Goal: Task Accomplishment & Management: Manage account settings

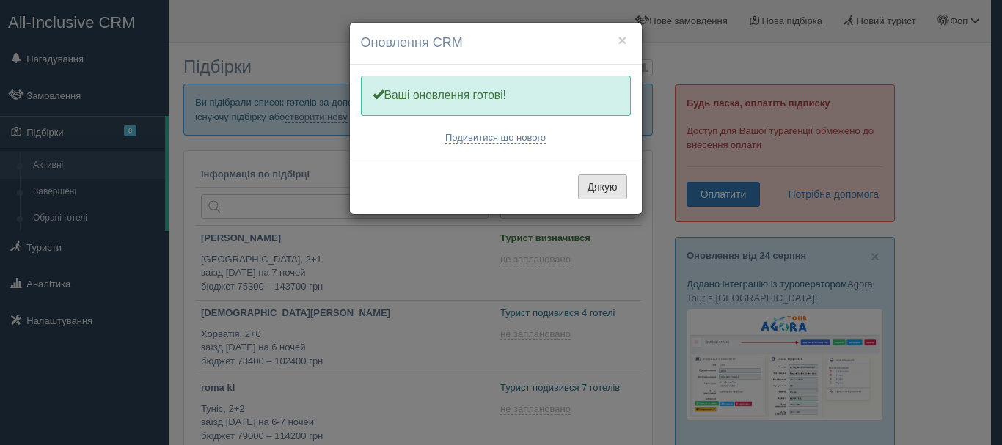
click at [588, 183] on button "Дякую" at bounding box center [602, 187] width 49 height 25
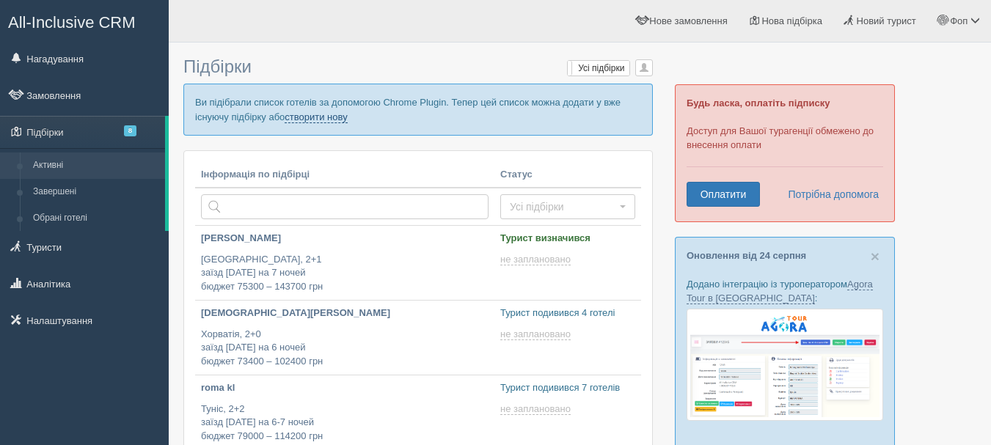
click at [318, 111] on link "створити нову" at bounding box center [316, 117] width 62 height 12
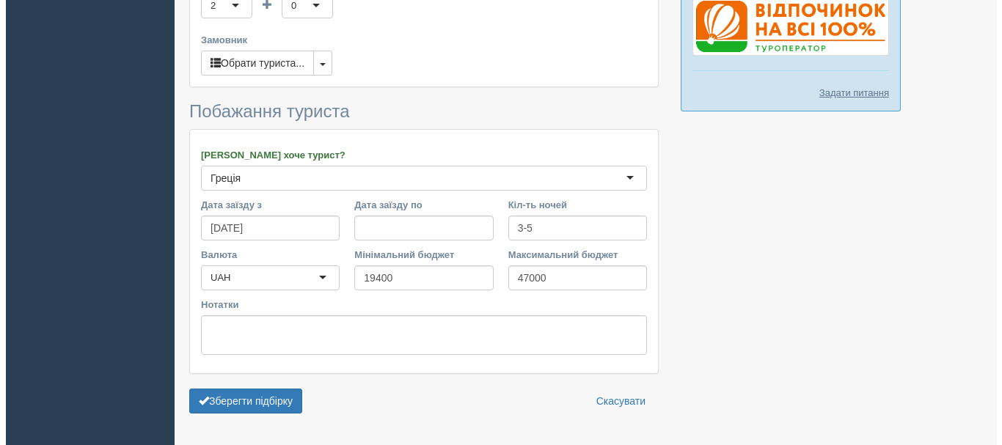
scroll to position [656, 0]
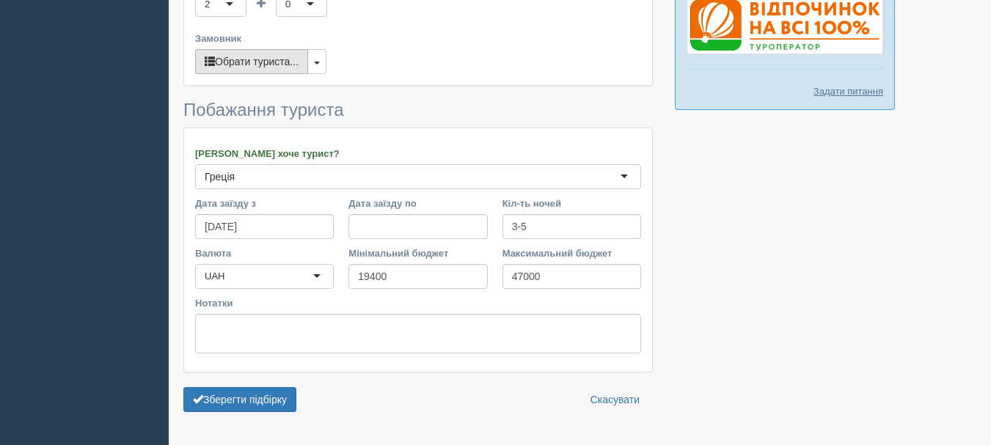
click at [255, 49] on button "Обрати туриста..." at bounding box center [251, 61] width 113 height 25
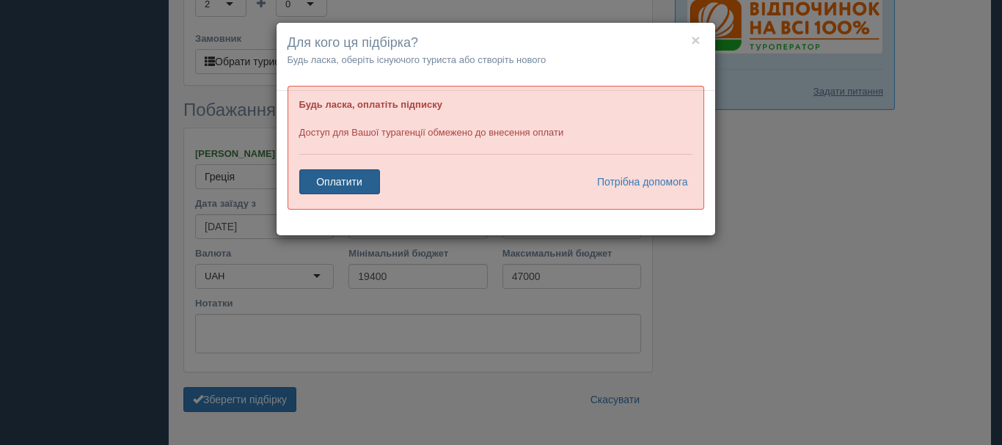
click at [348, 182] on link "Оплатити" at bounding box center [339, 181] width 81 height 25
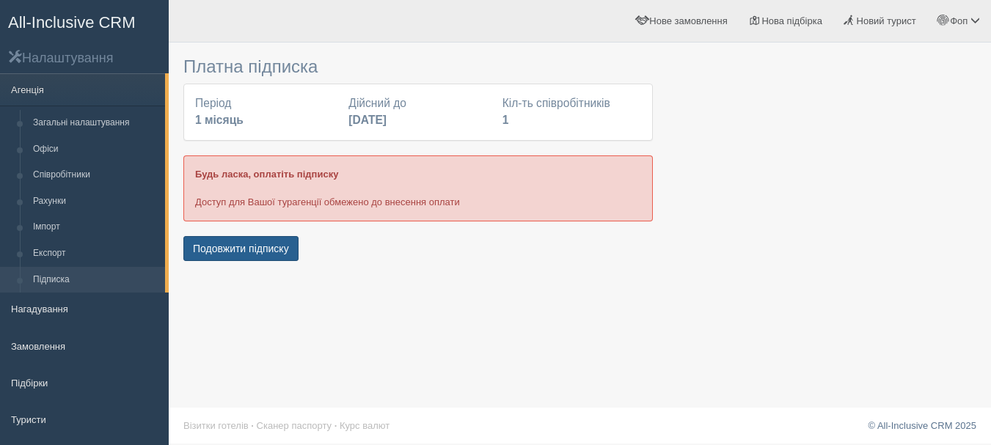
click at [246, 243] on button "Подовжити підписку" at bounding box center [240, 248] width 115 height 25
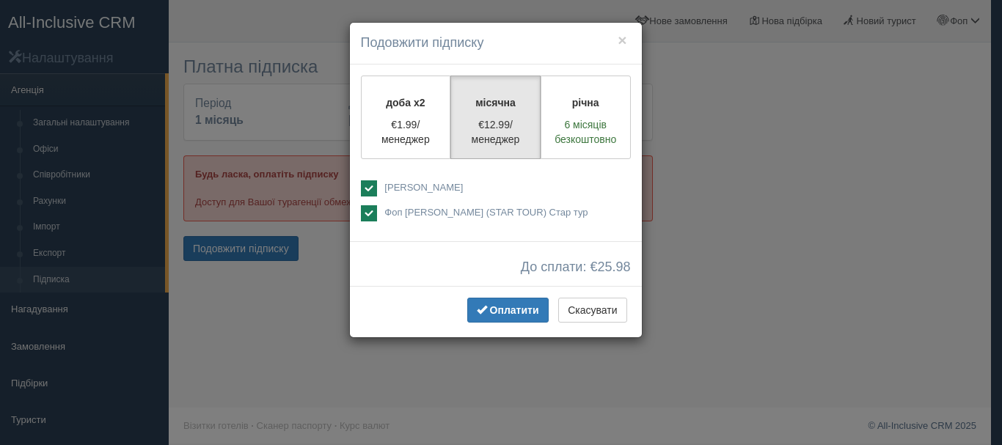
click at [372, 191] on ins at bounding box center [369, 188] width 16 height 16
checkbox input "false"
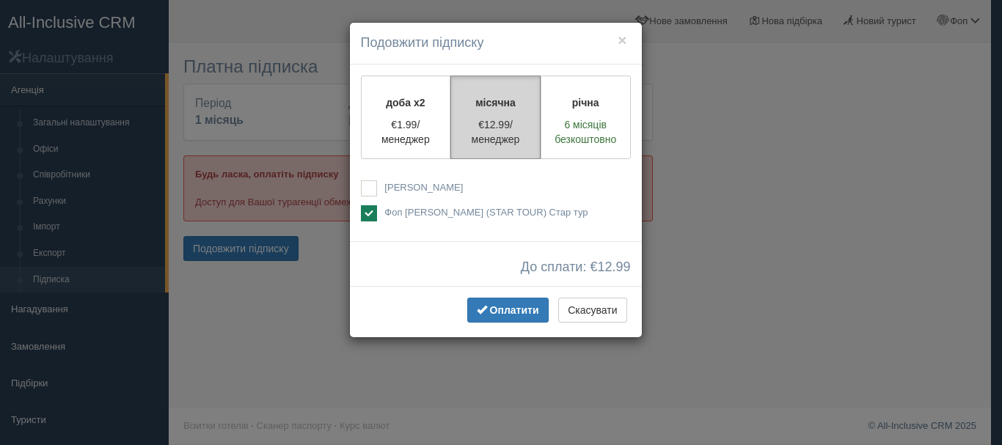
click at [496, 128] on p "€12.99/менеджер" at bounding box center [495, 131] width 71 height 29
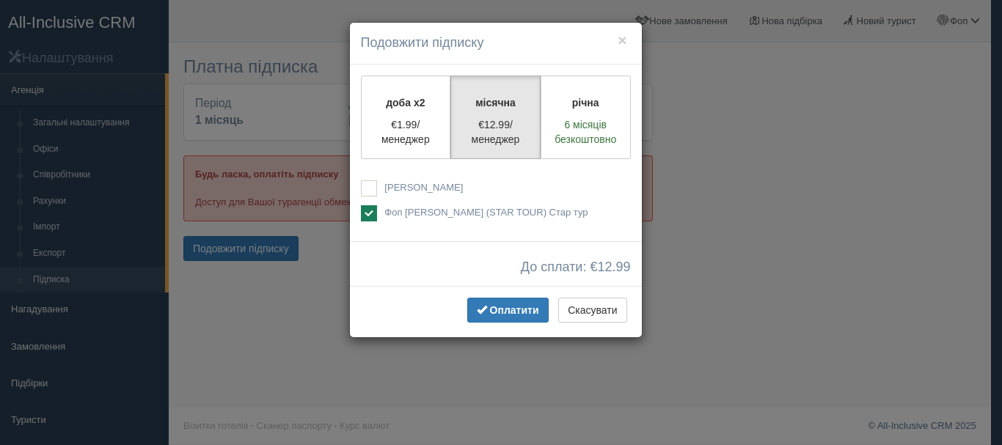
click at [370, 213] on ins at bounding box center [369, 213] width 16 height 16
checkbox input "false"
click at [367, 187] on ins at bounding box center [369, 188] width 16 height 16
checkbox input "true"
click at [373, 207] on ins at bounding box center [369, 213] width 16 height 16
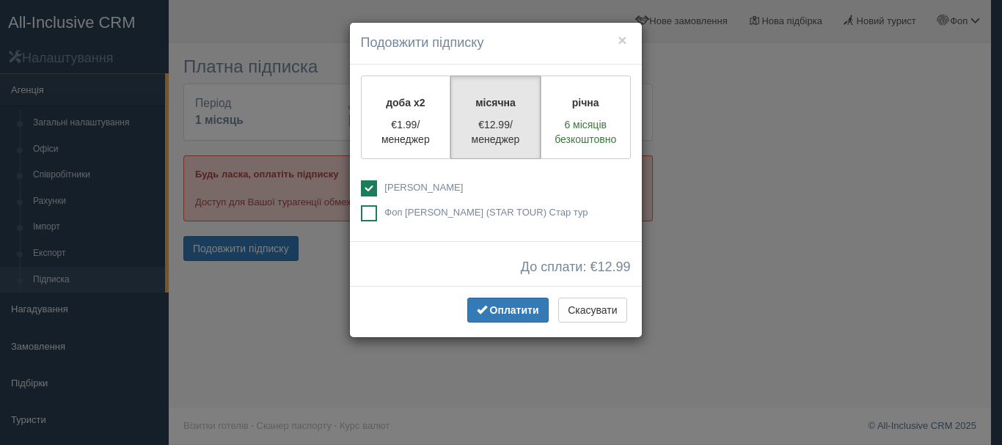
checkbox input "true"
click at [372, 185] on ins at bounding box center [369, 188] width 16 height 16
checkbox input "false"
click at [622, 39] on button "×" at bounding box center [622, 39] width 9 height 15
